Goal: Information Seeking & Learning: Learn about a topic

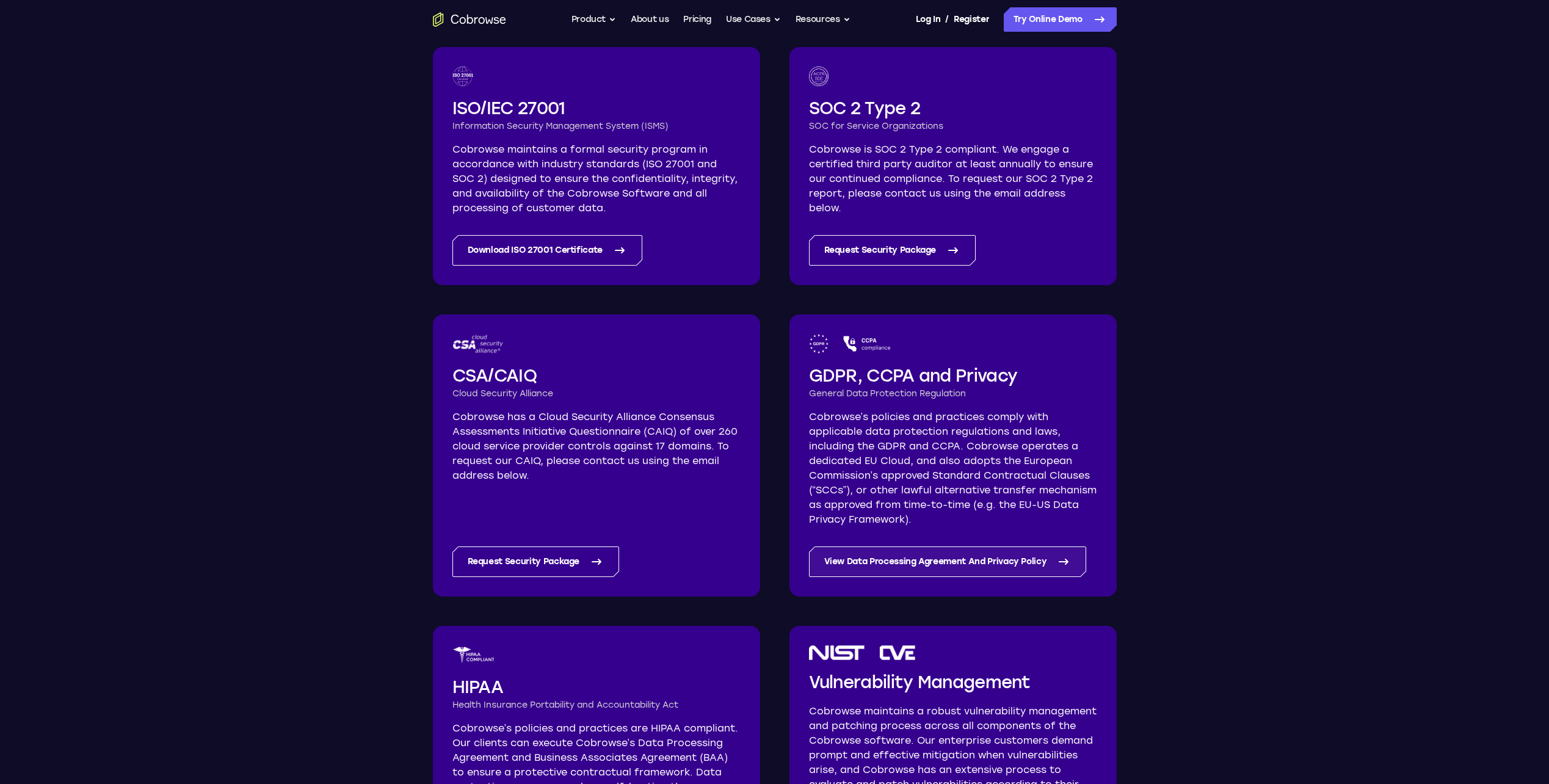
scroll to position [244, 0]
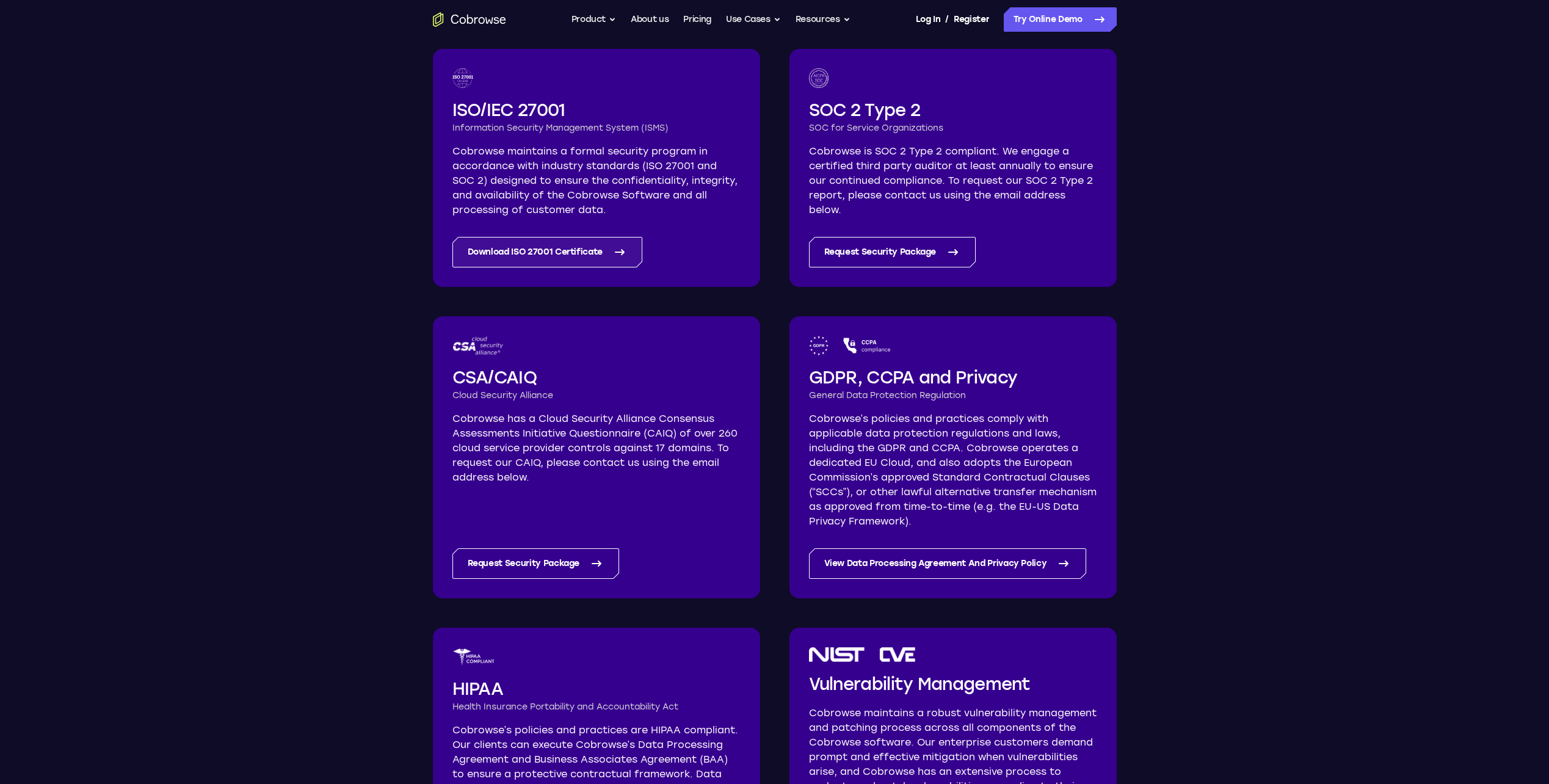
click at [611, 254] on link "Download ISO 27001 Certificate" at bounding box center [547, 252] width 191 height 30
click at [938, 556] on link "View Data Processing Agreement And Privacy Policy" at bounding box center [948, 563] width 278 height 30
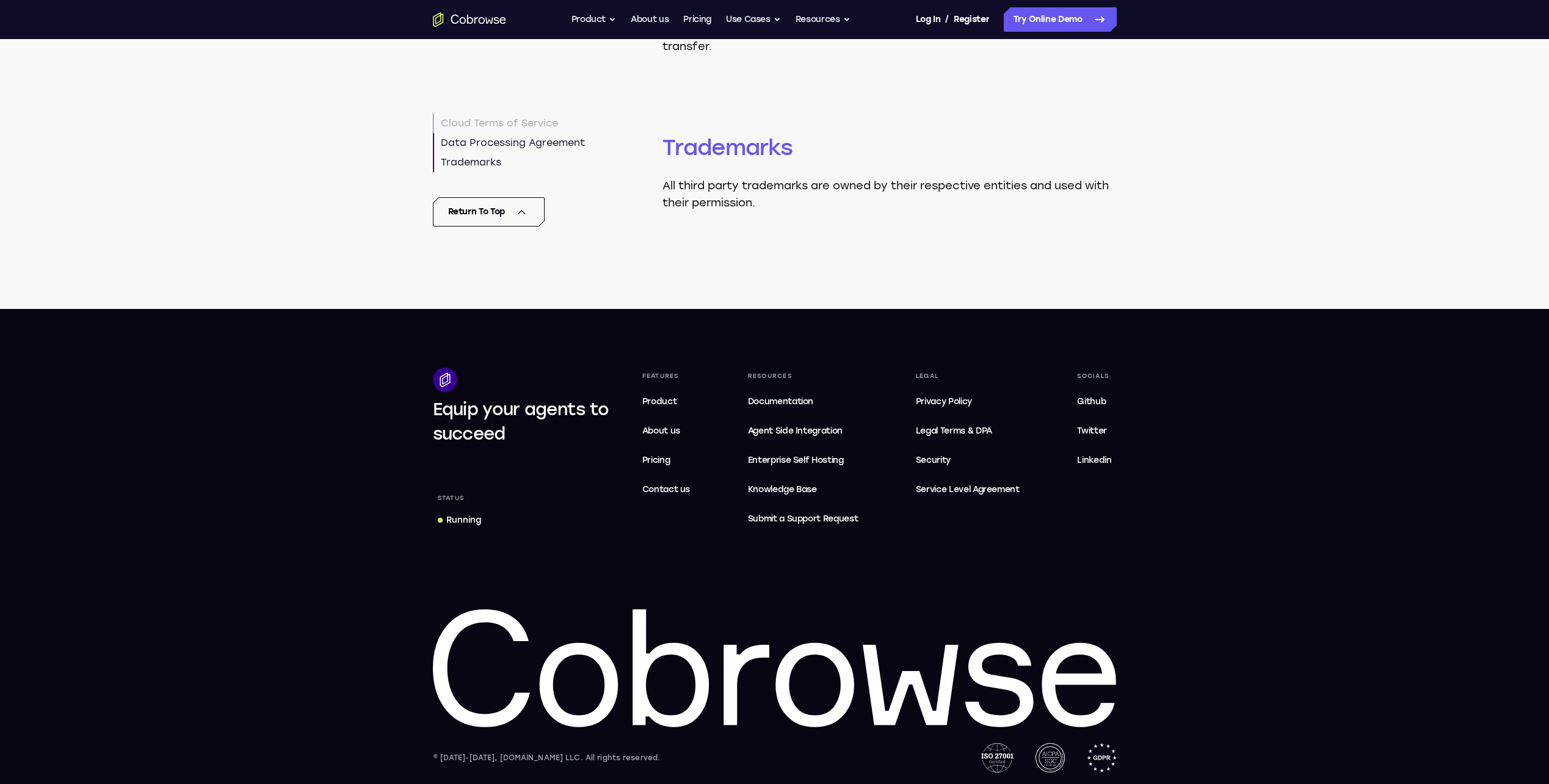
scroll to position [11392, 0]
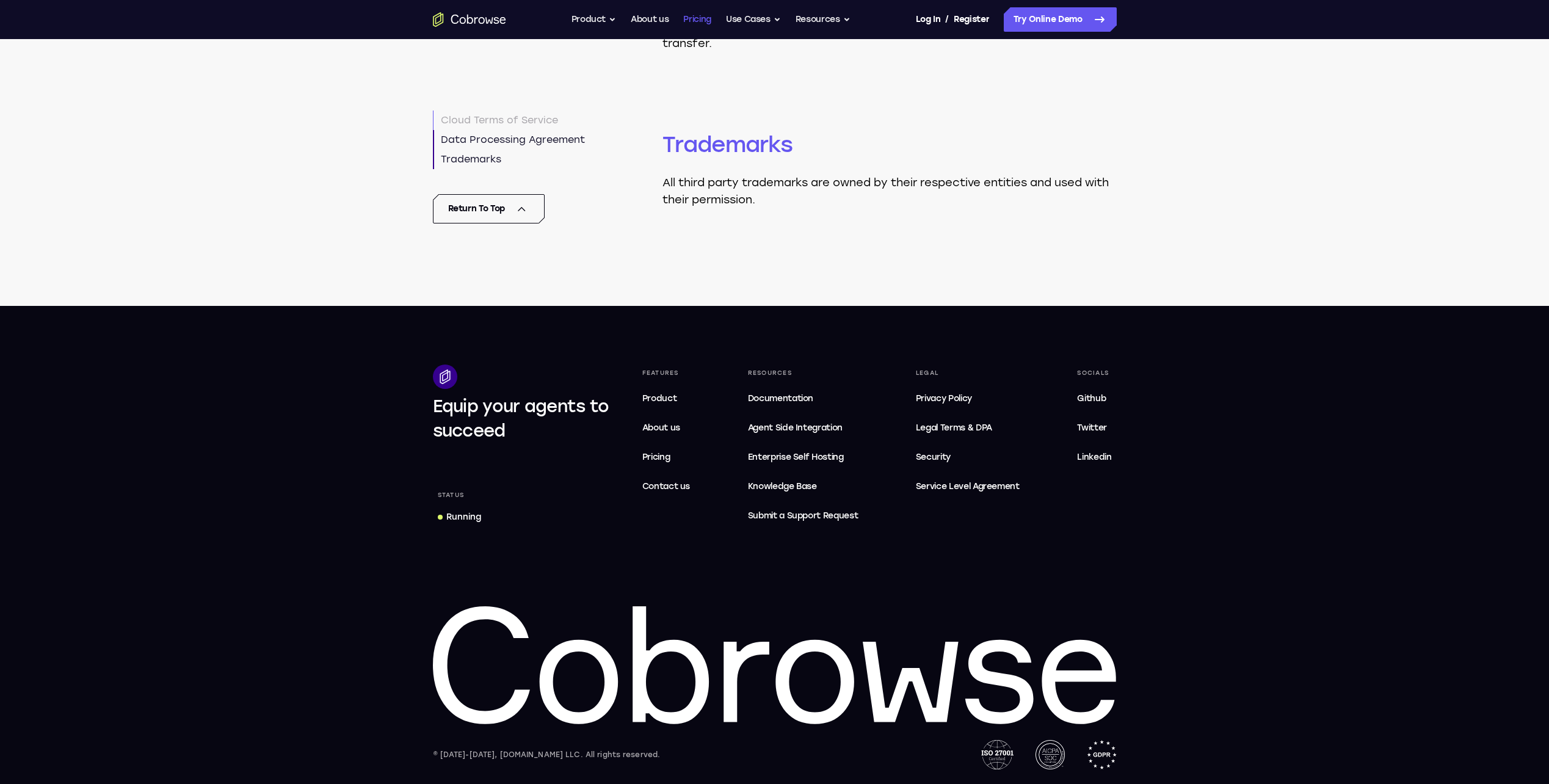
click at [710, 20] on link "Pricing" at bounding box center [697, 19] width 28 height 24
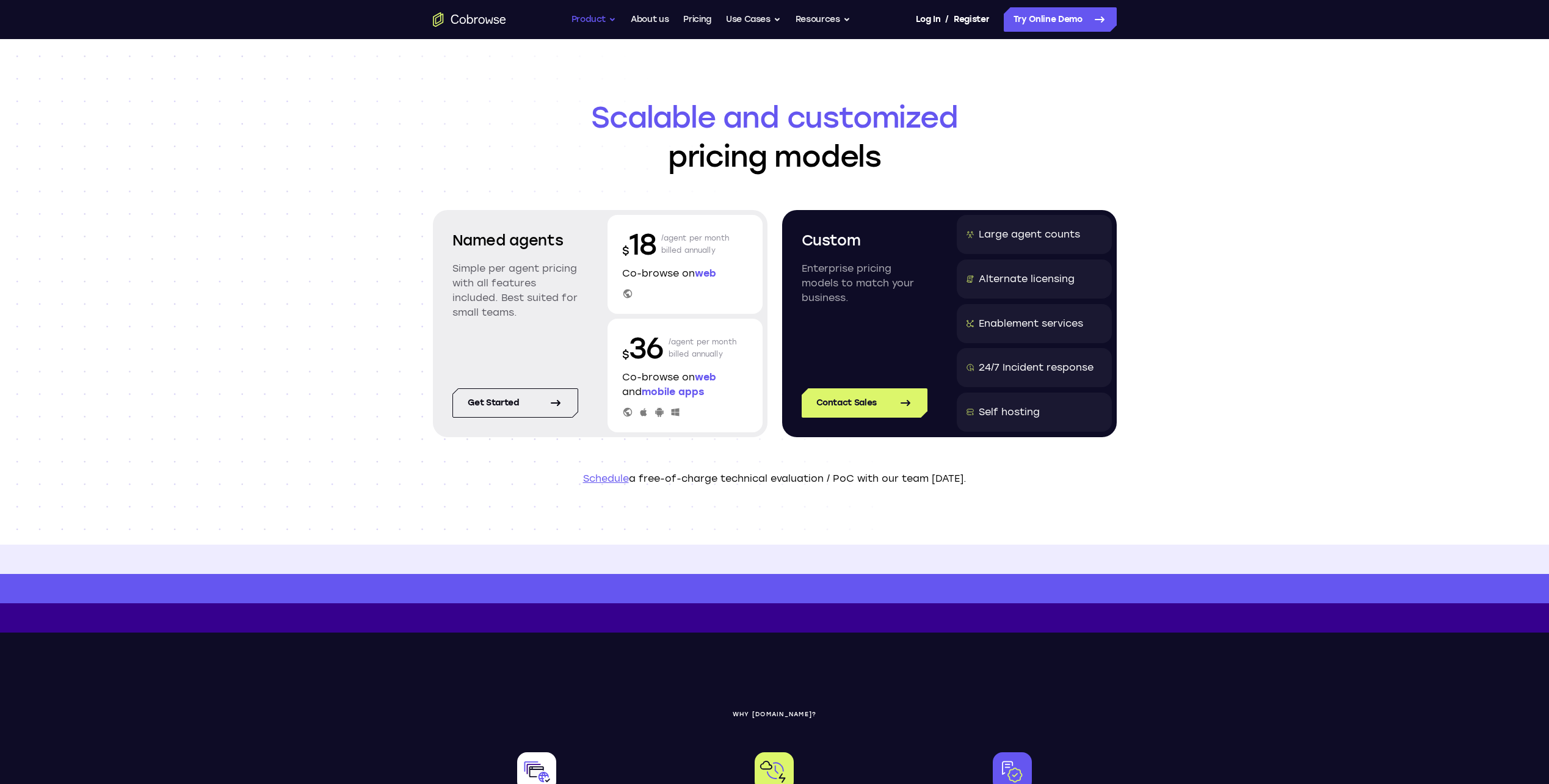
click at [611, 26] on button "Product" at bounding box center [594, 19] width 45 height 24
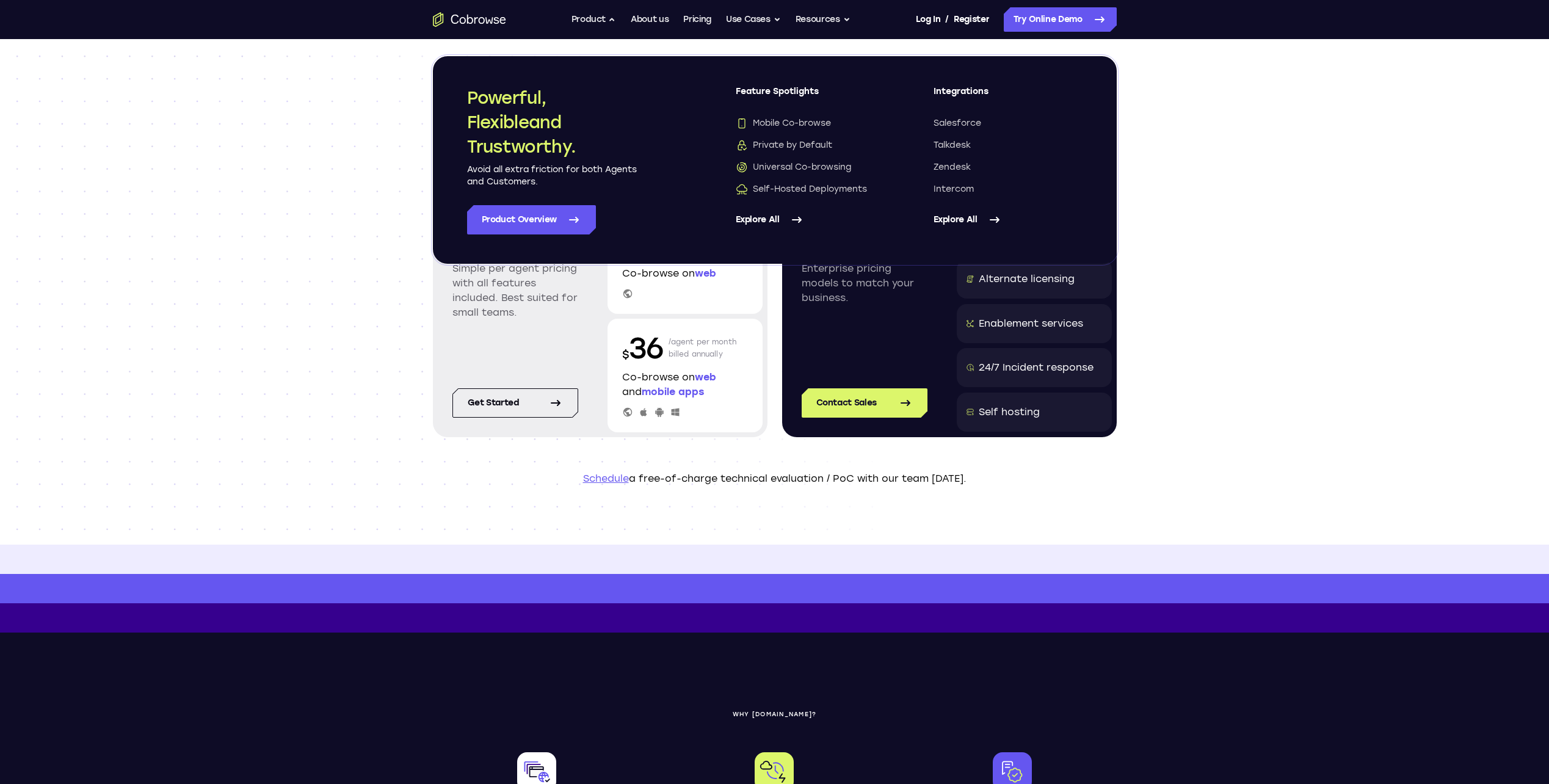
click at [977, 221] on link "Explore All" at bounding box center [1007, 219] width 149 height 30
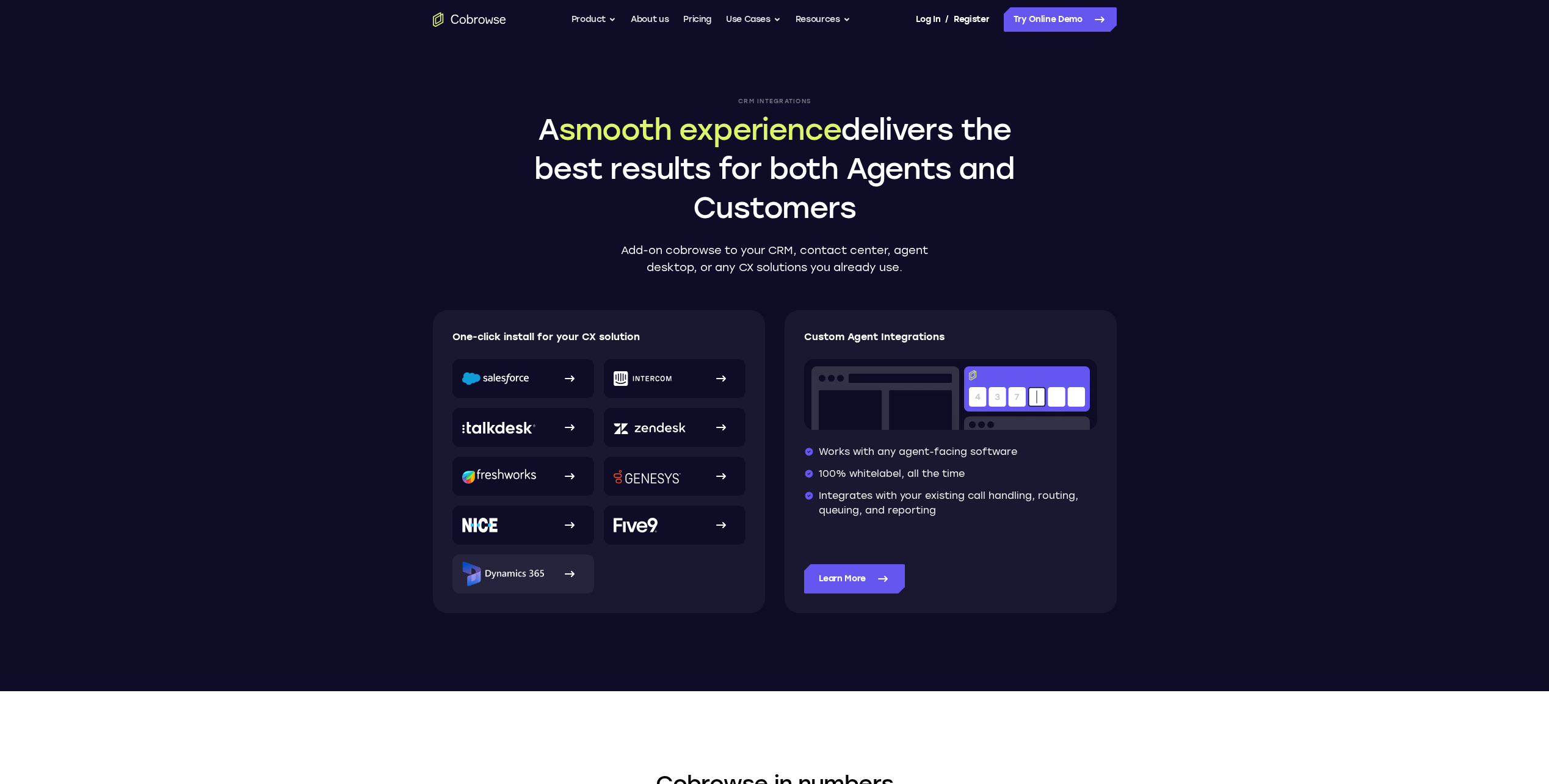
click at [564, 575] on icon at bounding box center [570, 574] width 14 height 14
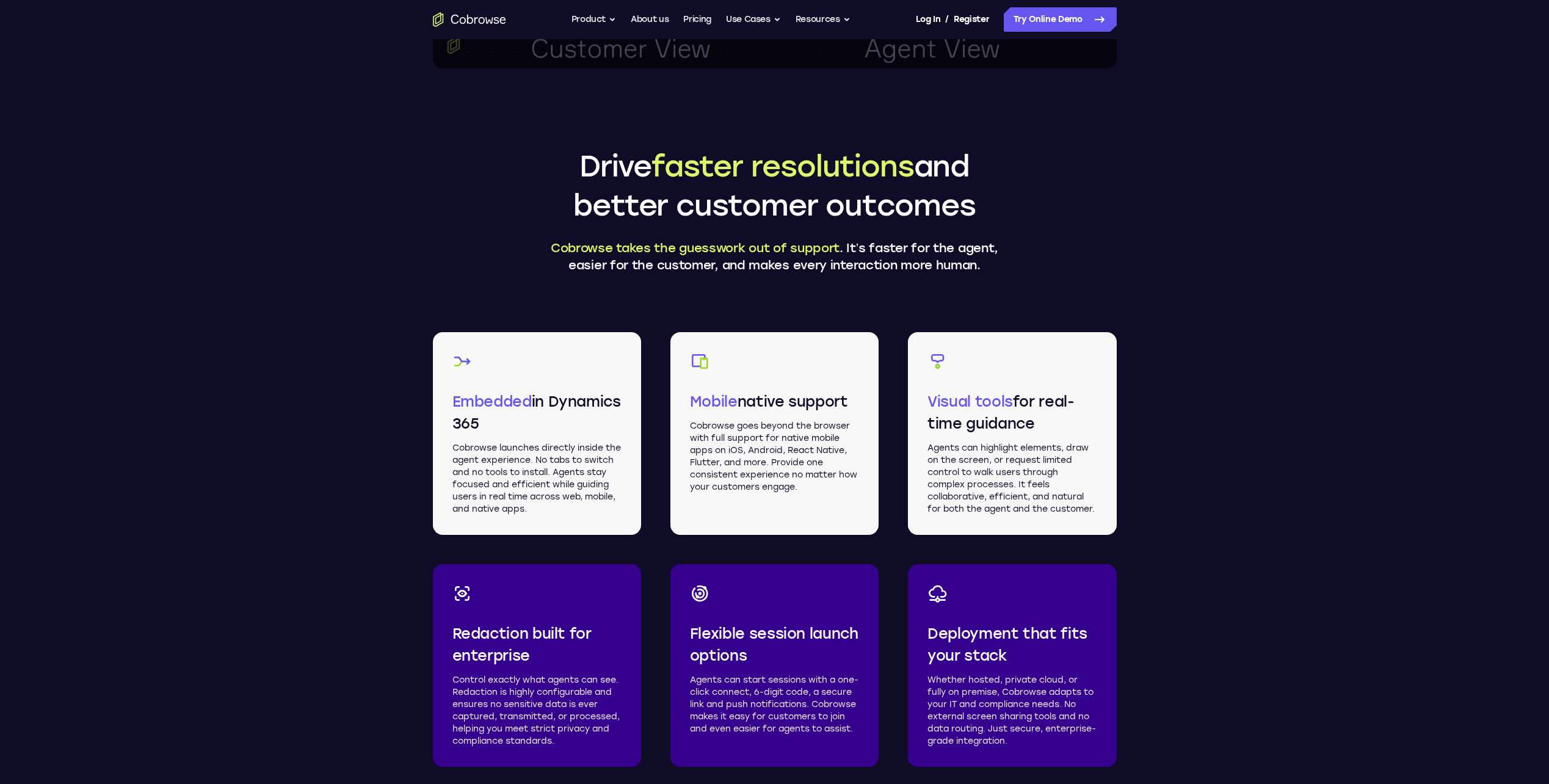
scroll to position [1404, 0]
